Goal: Use online tool/utility: Utilize a website feature to perform a specific function

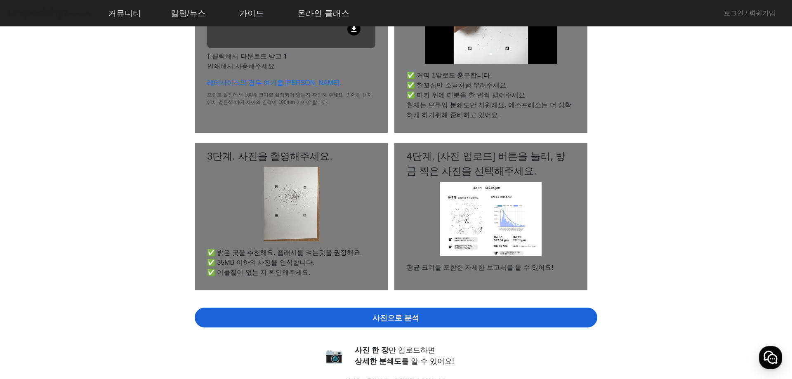
drag, startPoint x: 717, startPoint y: 174, endPoint x: 692, endPoint y: 176, distance: 25.6
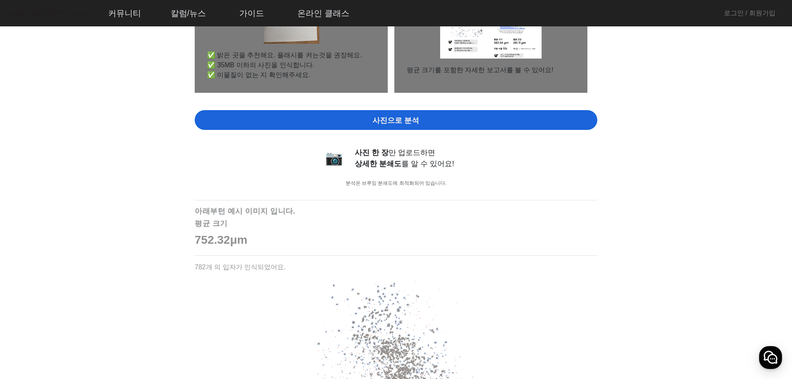
drag, startPoint x: 677, startPoint y: 178, endPoint x: 674, endPoint y: 234, distance: 56.2
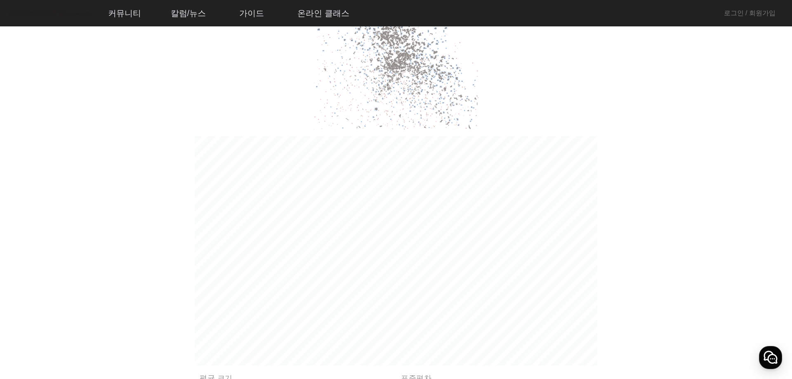
drag, startPoint x: 643, startPoint y: 169, endPoint x: 640, endPoint y: 214, distance: 45.4
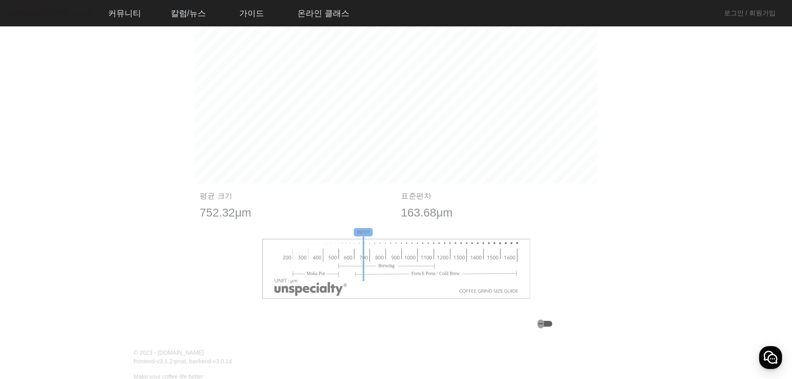
scroll to position [924, 0]
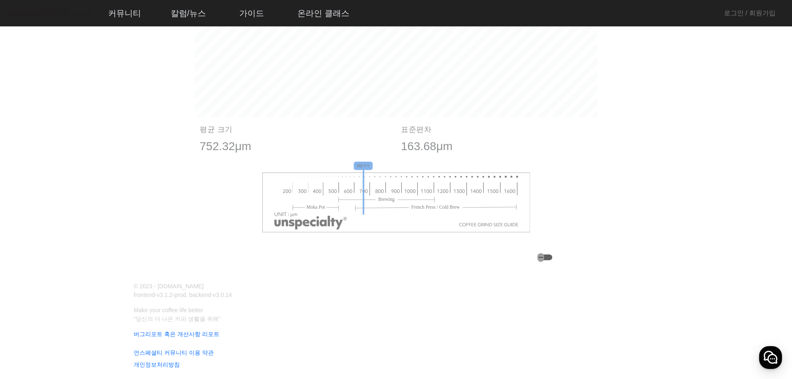
drag, startPoint x: 665, startPoint y: 125, endPoint x: 660, endPoint y: 200, distance: 75.6
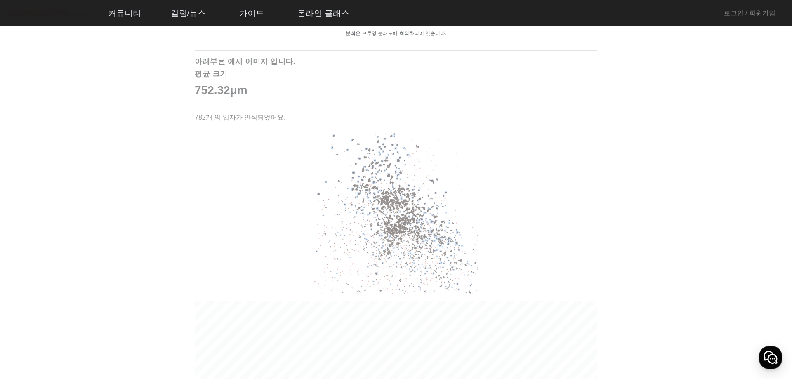
scroll to position [0, 0]
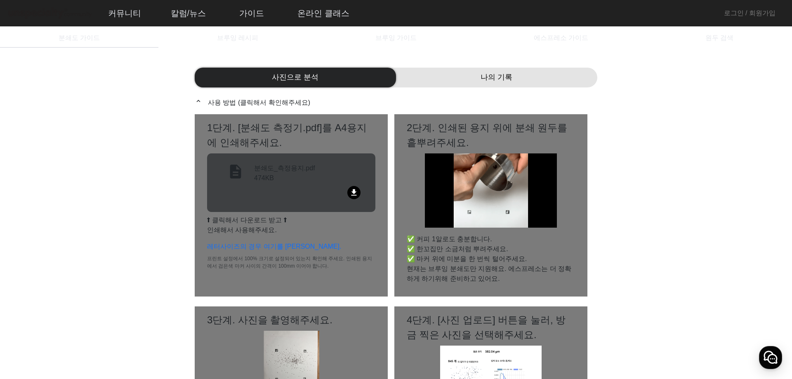
drag, startPoint x: 651, startPoint y: 277, endPoint x: 663, endPoint y: 91, distance: 185.9
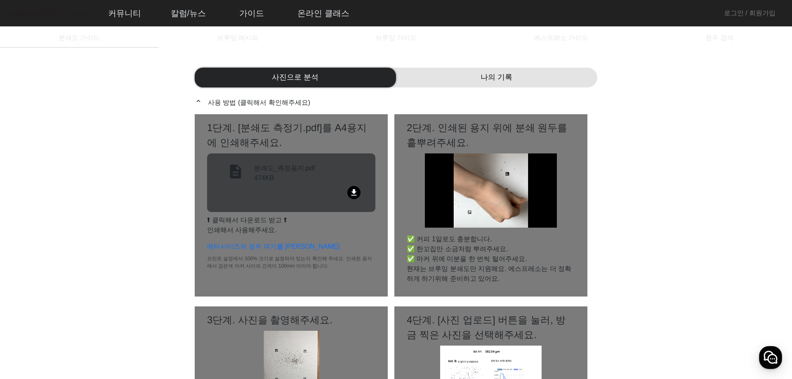
click at [352, 187] on mat-icon "file_download" at bounding box center [353, 192] width 13 height 13
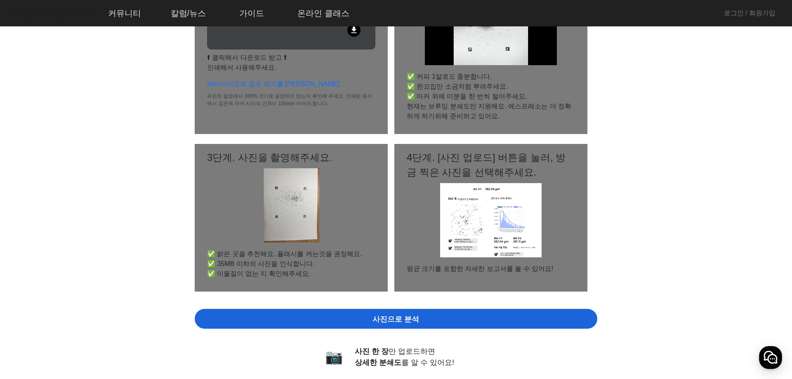
drag, startPoint x: 660, startPoint y: 155, endPoint x: 657, endPoint y: 198, distance: 43.0
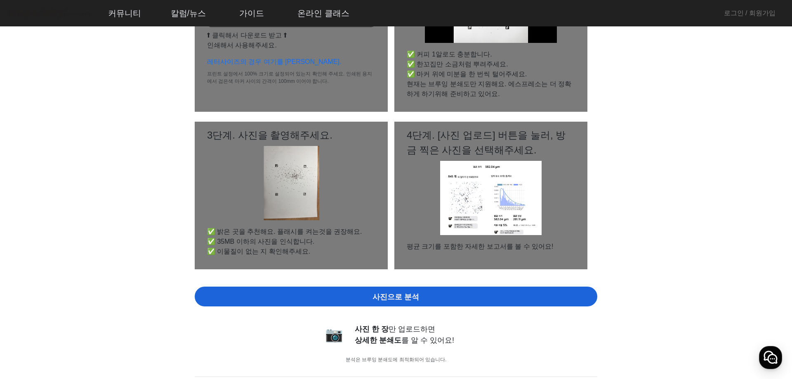
scroll to position [103, 0]
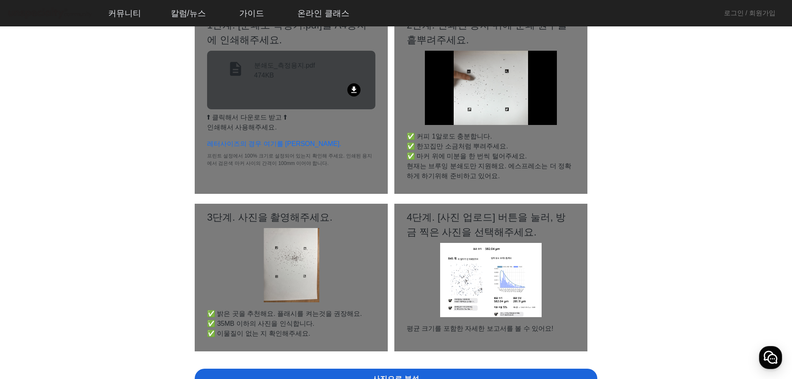
drag, startPoint x: 649, startPoint y: 226, endPoint x: 650, endPoint y: 182, distance: 44.1
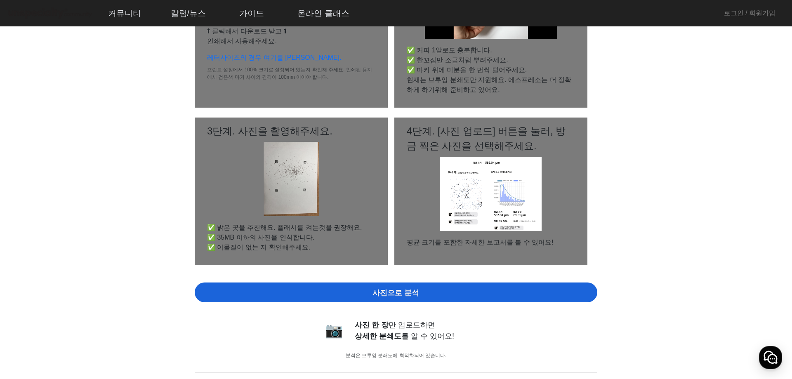
drag, startPoint x: 657, startPoint y: 136, endPoint x: 652, endPoint y: 173, distance: 37.0
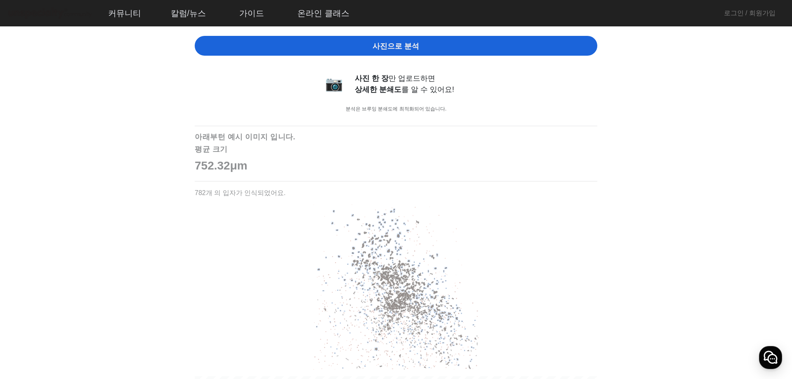
drag, startPoint x: 654, startPoint y: 161, endPoint x: 656, endPoint y: 226, distance: 65.2
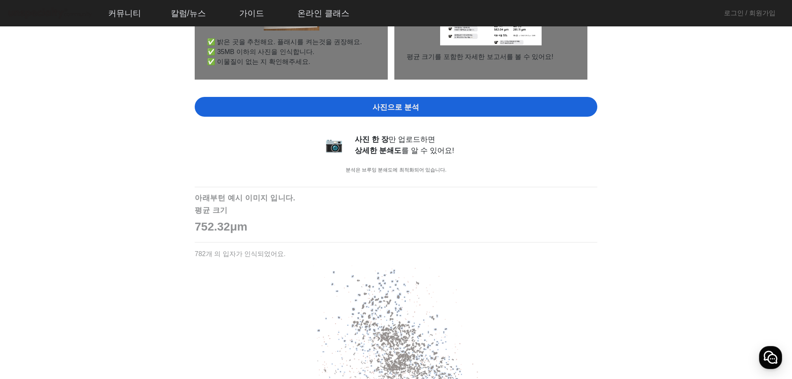
drag, startPoint x: 653, startPoint y: 228, endPoint x: 648, endPoint y: 182, distance: 46.1
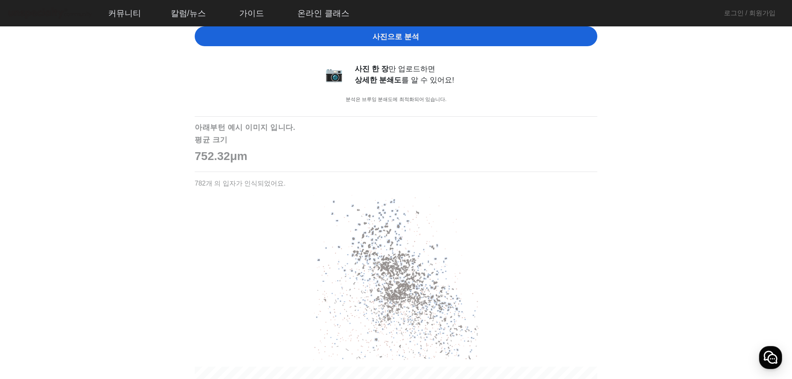
scroll to position [659, 0]
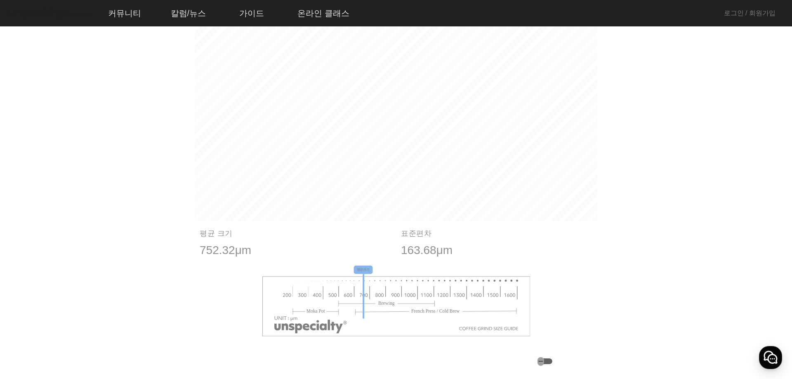
drag, startPoint x: 613, startPoint y: 145, endPoint x: 613, endPoint y: 202, distance: 57.7
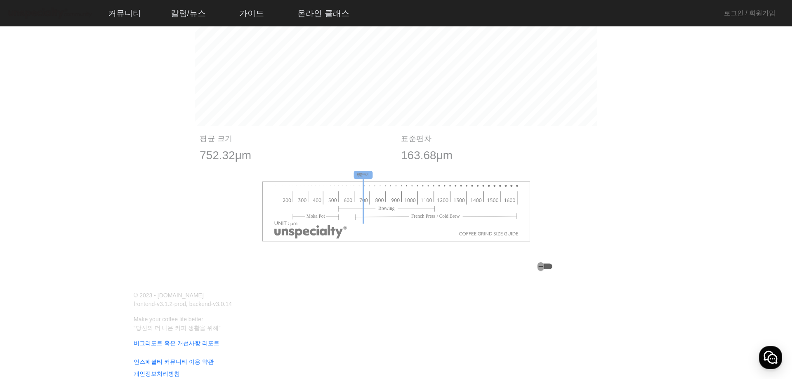
drag, startPoint x: 621, startPoint y: 205, endPoint x: 622, endPoint y: 242, distance: 37.1
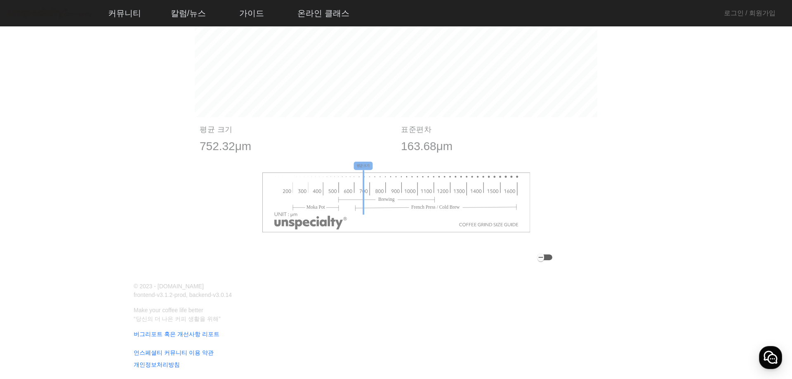
click at [552, 260] on div "button" at bounding box center [544, 257] width 15 height 6
click at [550, 256] on icon "button" at bounding box center [547, 257] width 7 height 7
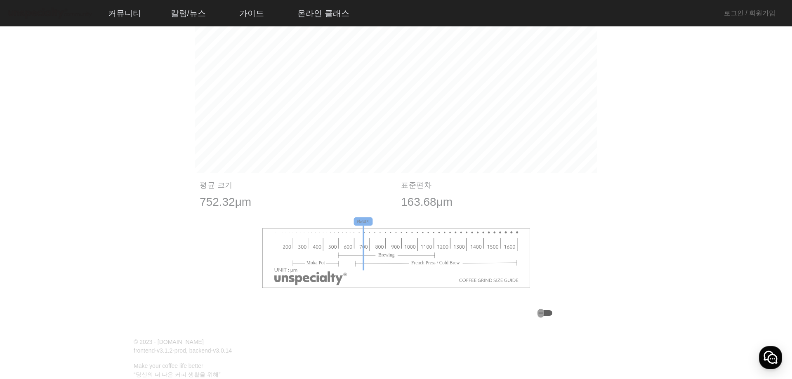
drag, startPoint x: 615, startPoint y: 272, endPoint x: 616, endPoint y: 259, distance: 13.2
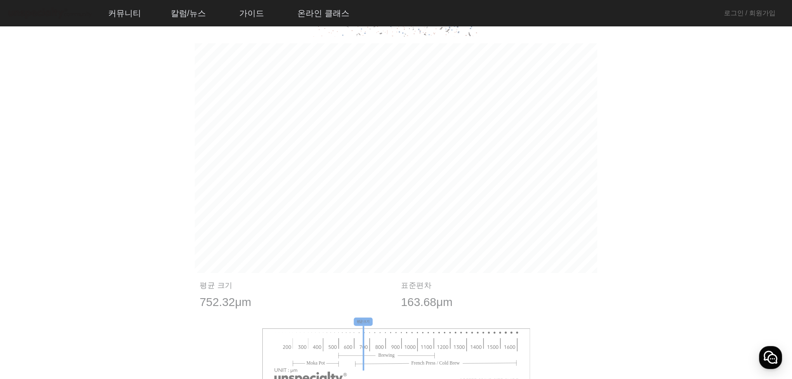
drag, startPoint x: 639, startPoint y: 283, endPoint x: 649, endPoint y: 211, distance: 72.9
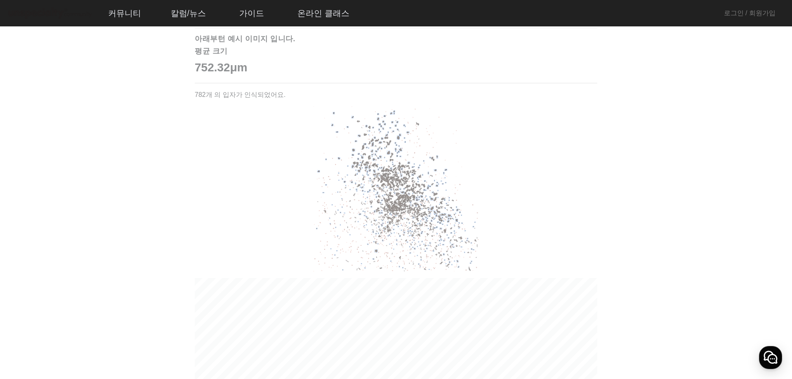
drag, startPoint x: 661, startPoint y: 266, endPoint x: 642, endPoint y: 210, distance: 59.5
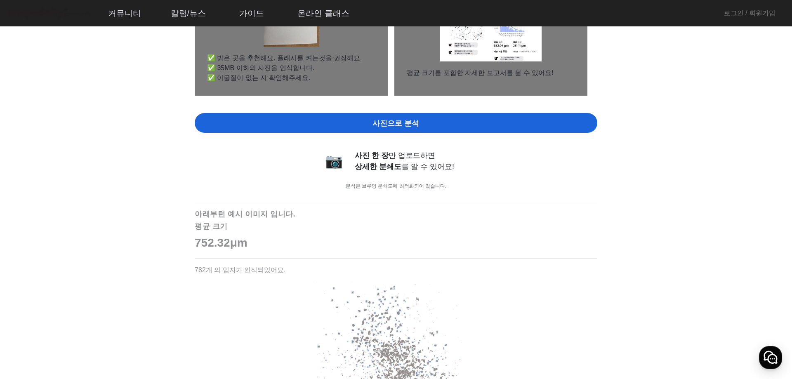
drag, startPoint x: 588, startPoint y: 272, endPoint x: 584, endPoint y: 204, distance: 68.5
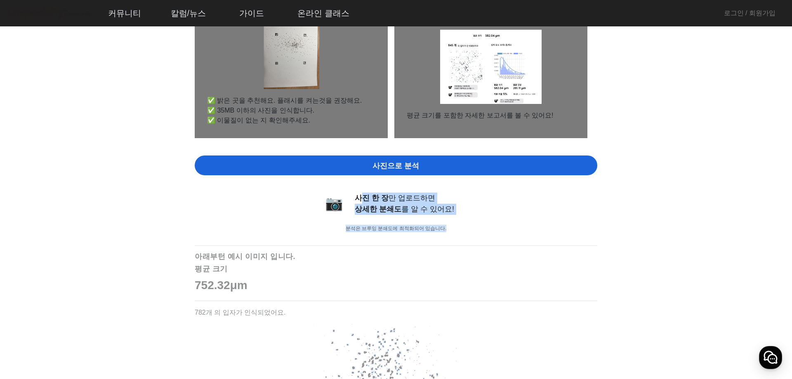
drag, startPoint x: 360, startPoint y: 200, endPoint x: 467, endPoint y: 226, distance: 109.9
click at [466, 225] on div "📷 사진 한 장 만 업로드하면 상세한 분쇄도 를 알 수 있어요! 분석은 브루잉 분쇄도에 최적화되어 있습니다." at bounding box center [395, 216] width 165 height 46
click at [467, 226] on p "분석은 브루잉 분쇄도에 최적화되어 있습니다." at bounding box center [395, 228] width 165 height 7
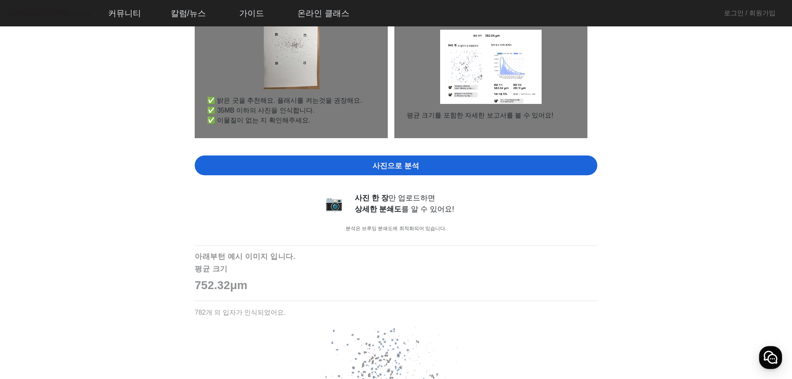
scroll to position [77, 0]
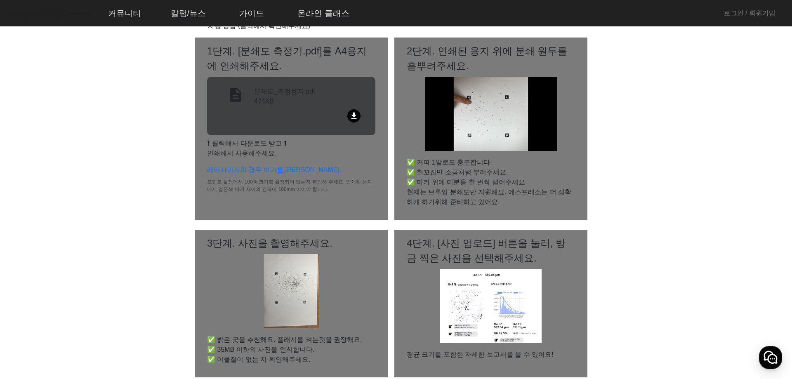
drag, startPoint x: 662, startPoint y: 274, endPoint x: 644, endPoint y: 118, distance: 157.4
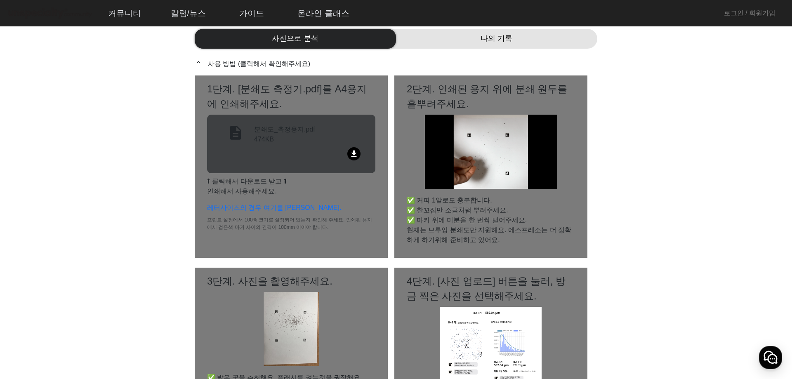
scroll to position [131, 0]
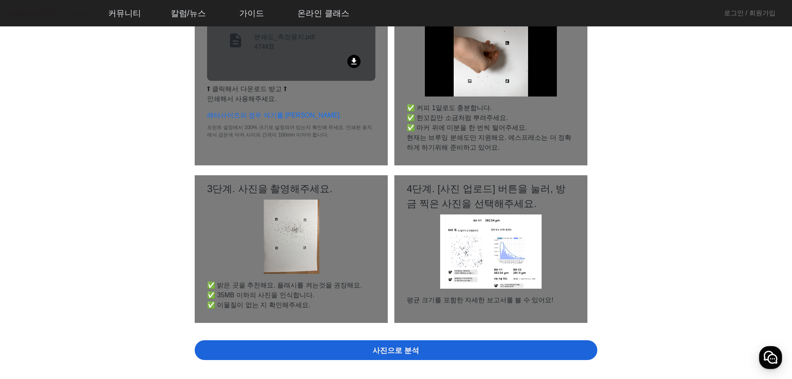
drag, startPoint x: 633, startPoint y: 162, endPoint x: 635, endPoint y: 215, distance: 52.8
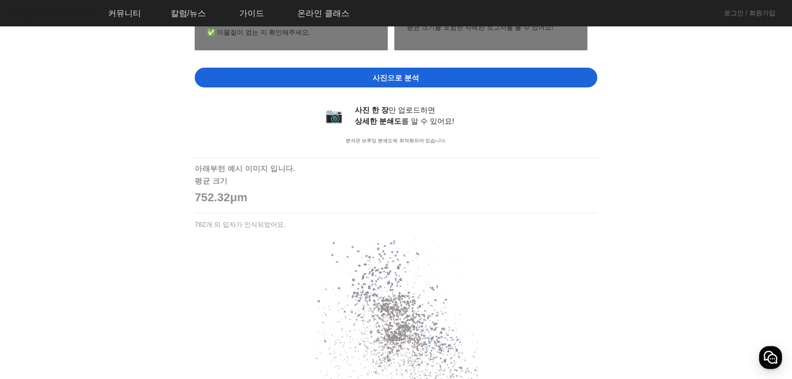
drag, startPoint x: 639, startPoint y: 212, endPoint x: 627, endPoint y: 285, distance: 74.5
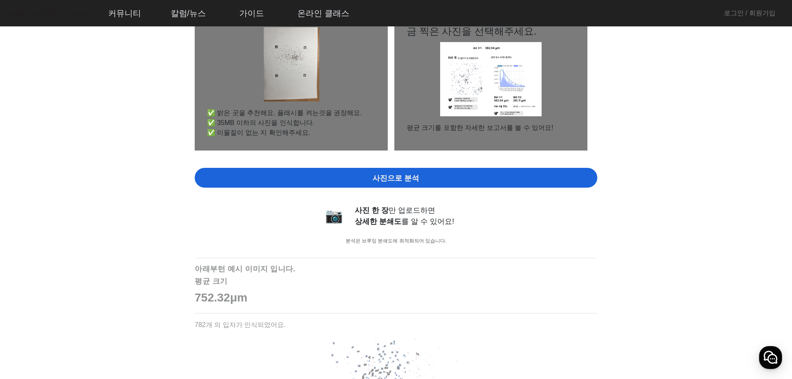
drag, startPoint x: 607, startPoint y: 301, endPoint x: 615, endPoint y: 186, distance: 115.7
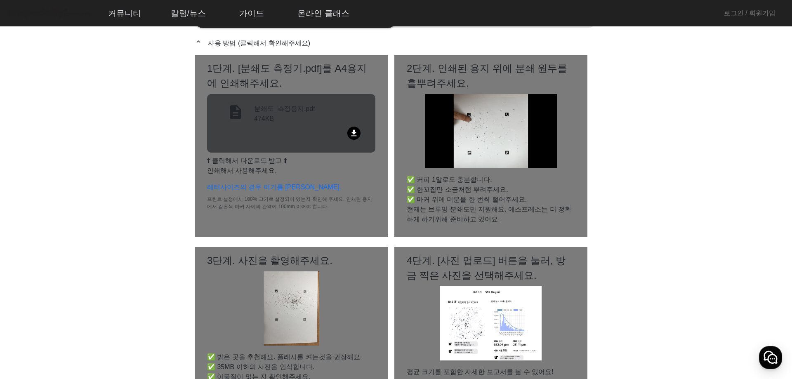
scroll to position [0, 0]
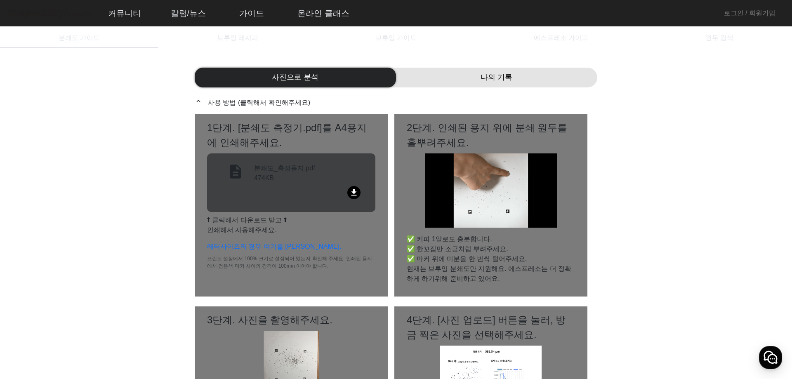
drag, startPoint x: 661, startPoint y: 161, endPoint x: 593, endPoint y: 82, distance: 104.1
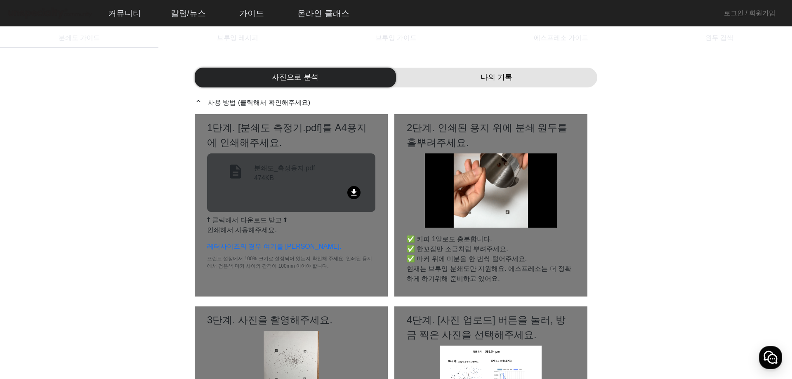
scroll to position [924, 0]
